Goal: Information Seeking & Learning: Check status

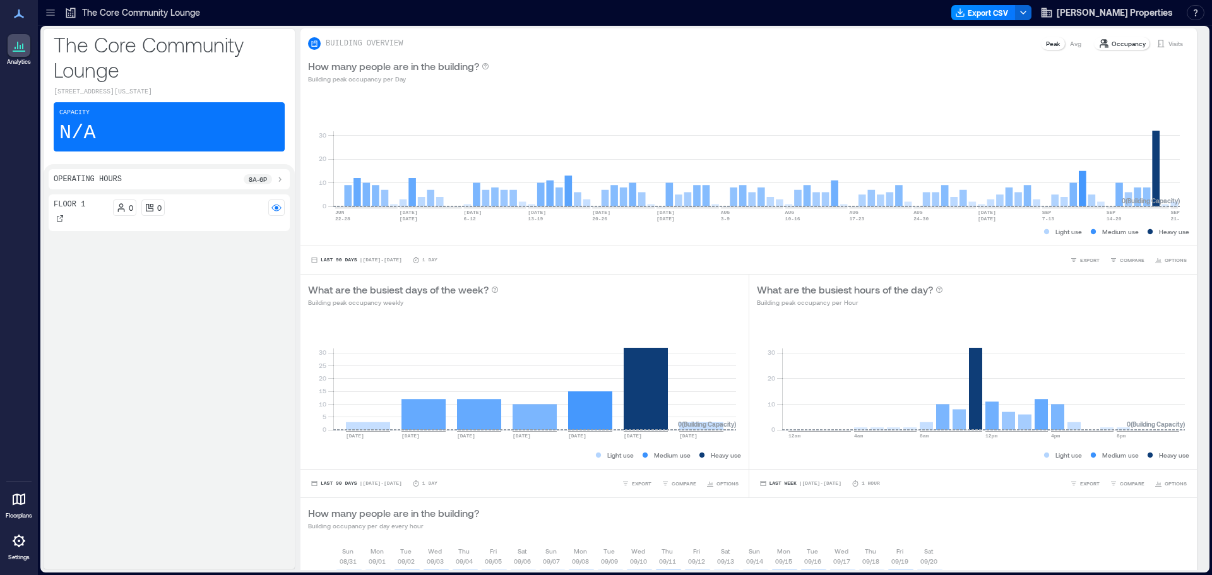
click at [21, 49] on icon at bounding box center [20, 47] width 1 height 4
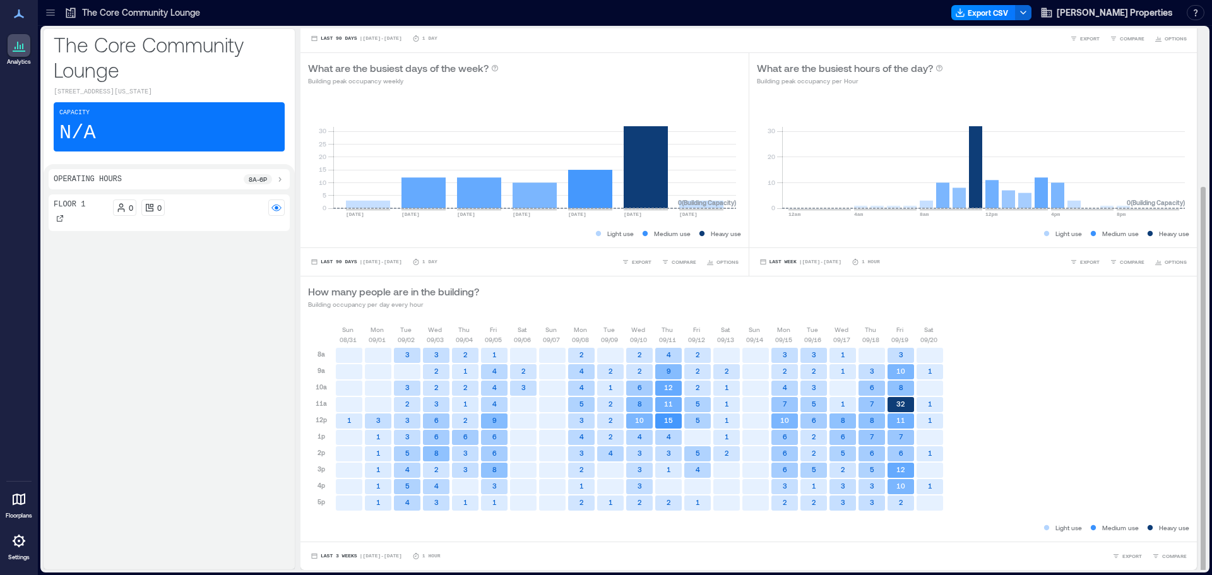
scroll to position [1, 0]
click at [1006, 389] on div "[DATE] [DATE] [DATE] [DATE] [DATE] [DATE] [DATE] [DATE] [DATE] [DATE] [DATE] [D…" at bounding box center [748, 421] width 881 height 197
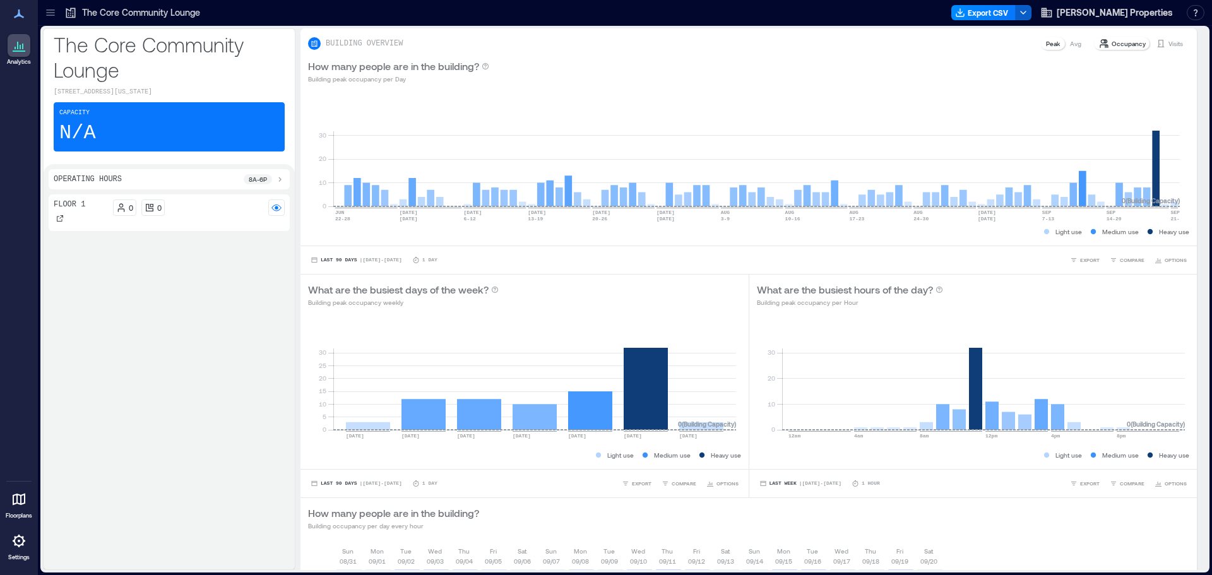
click at [1028, 13] on icon "button" at bounding box center [1023, 13] width 10 height 10
click at [1164, 90] on div "How many people are in the building? Building peak occupancy per Day" at bounding box center [749, 71] width 896 height 40
click at [1158, 41] on icon at bounding box center [1161, 44] width 7 height 8
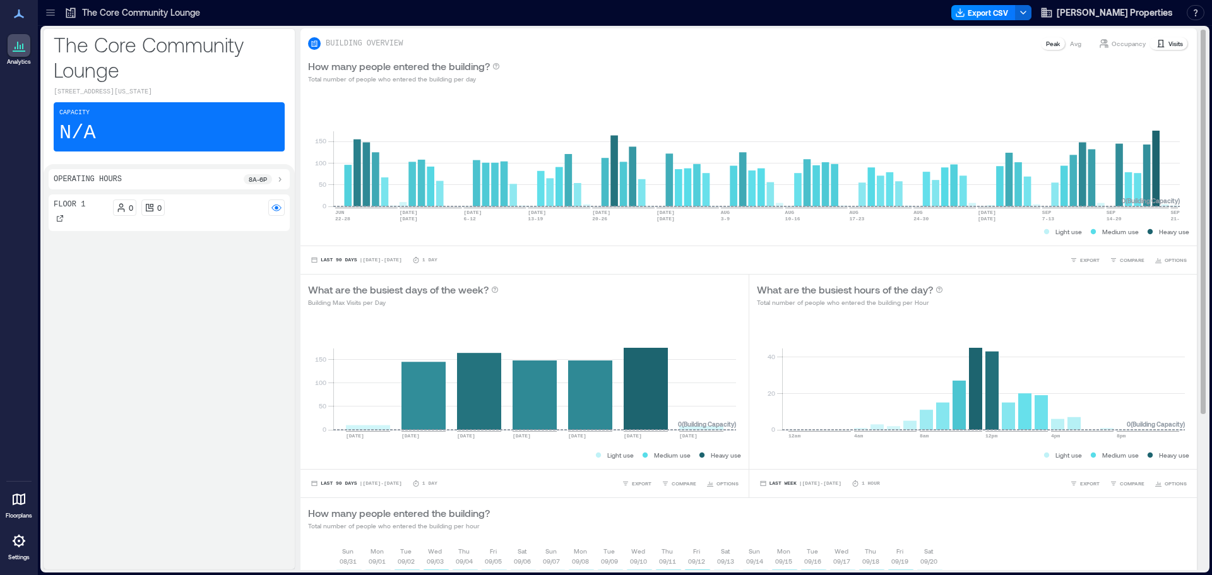
click at [1134, 41] on p "Occupancy" at bounding box center [1129, 44] width 34 height 10
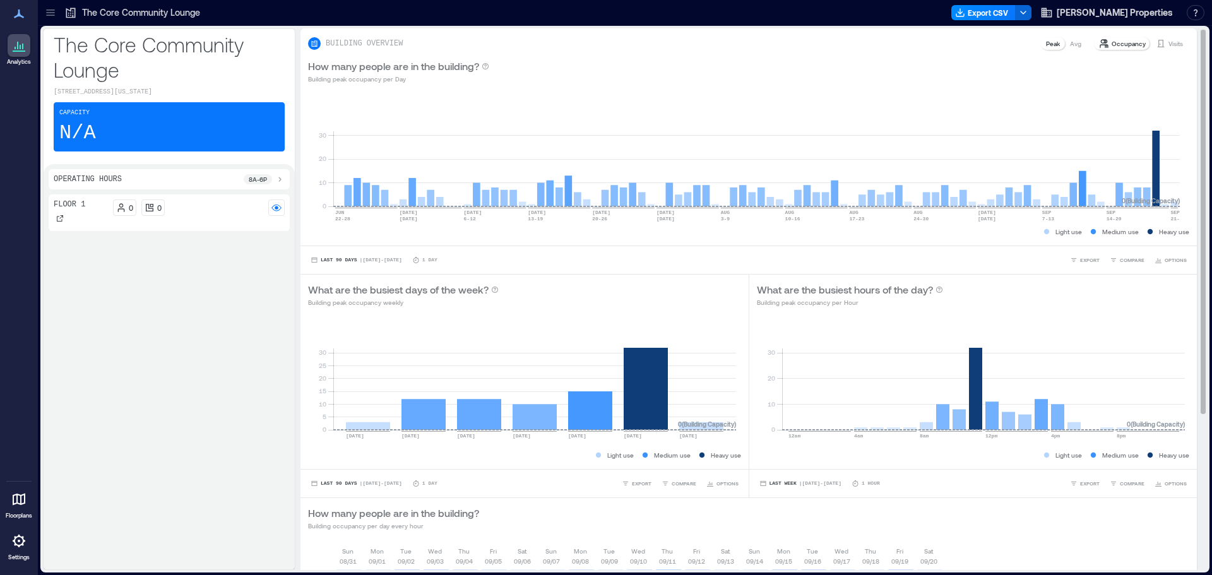
click at [1171, 39] on p "Visits" at bounding box center [1176, 44] width 15 height 10
